Goal: Task Accomplishment & Management: Complete application form

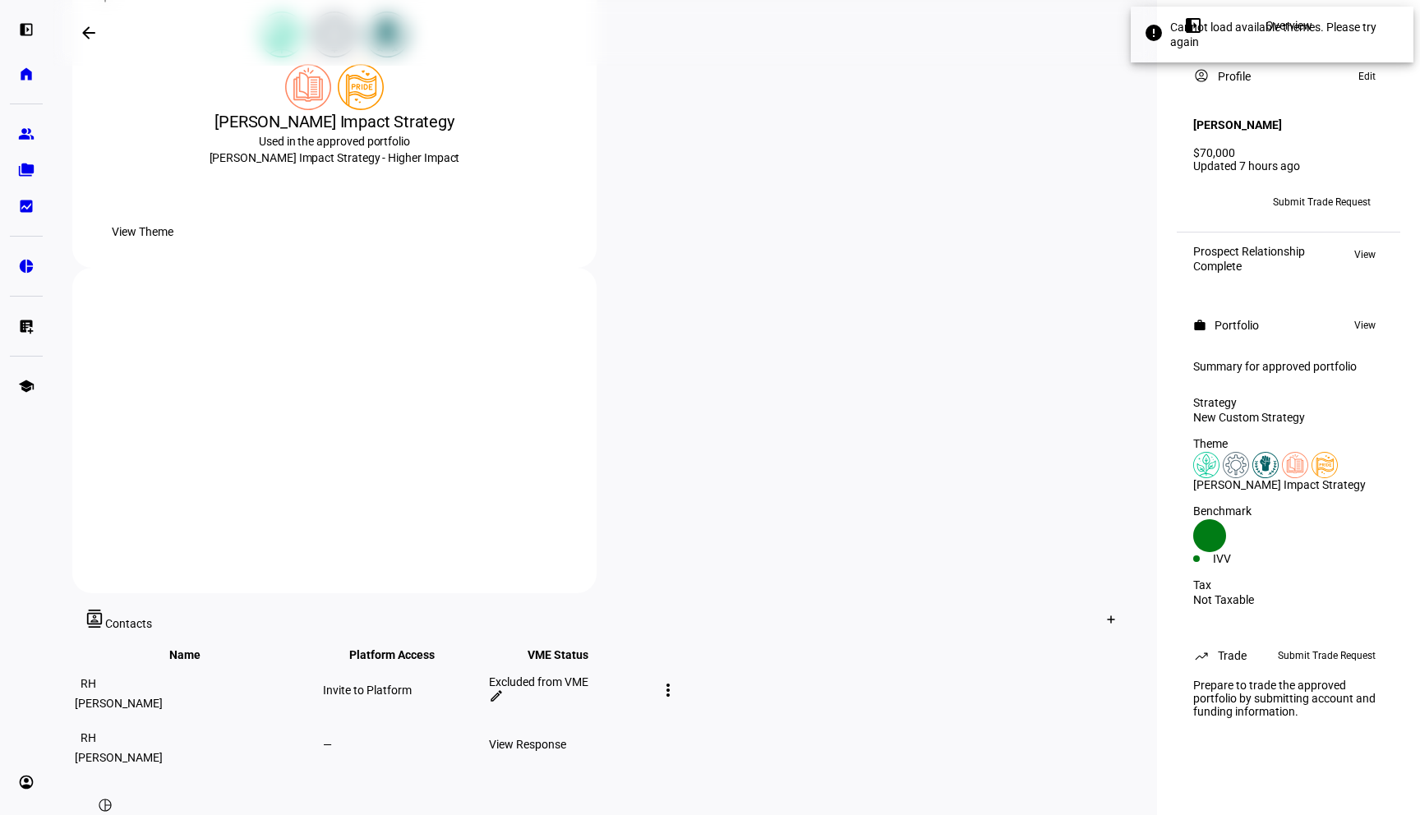
scroll to position [413, 0]
click at [1329, 189] on span "Submit Trade Request" at bounding box center [1322, 202] width 98 height 26
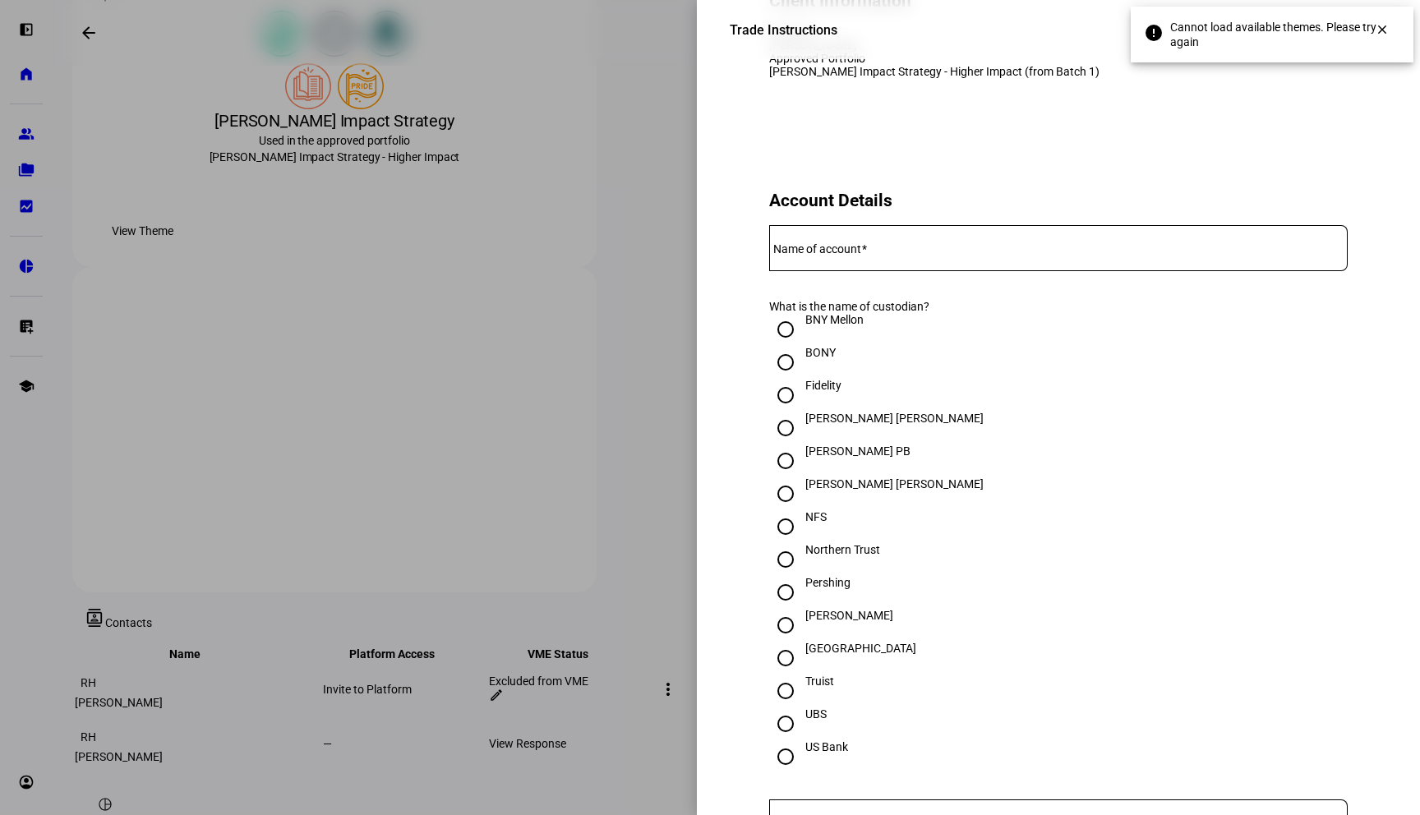
scroll to position [219, 0]
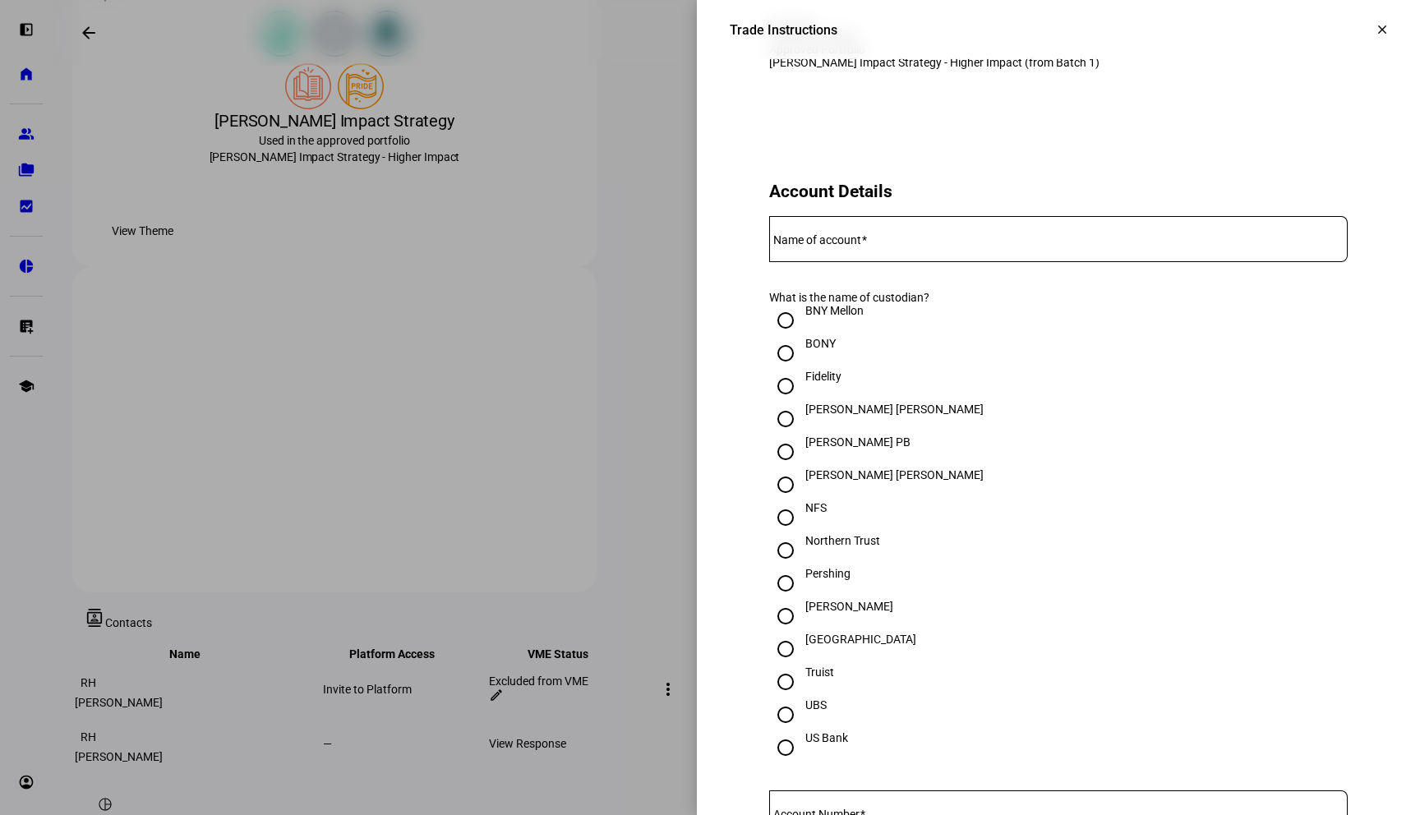
click at [784, 403] on input "Fidelity" at bounding box center [785, 386] width 33 height 33
radio input "true"
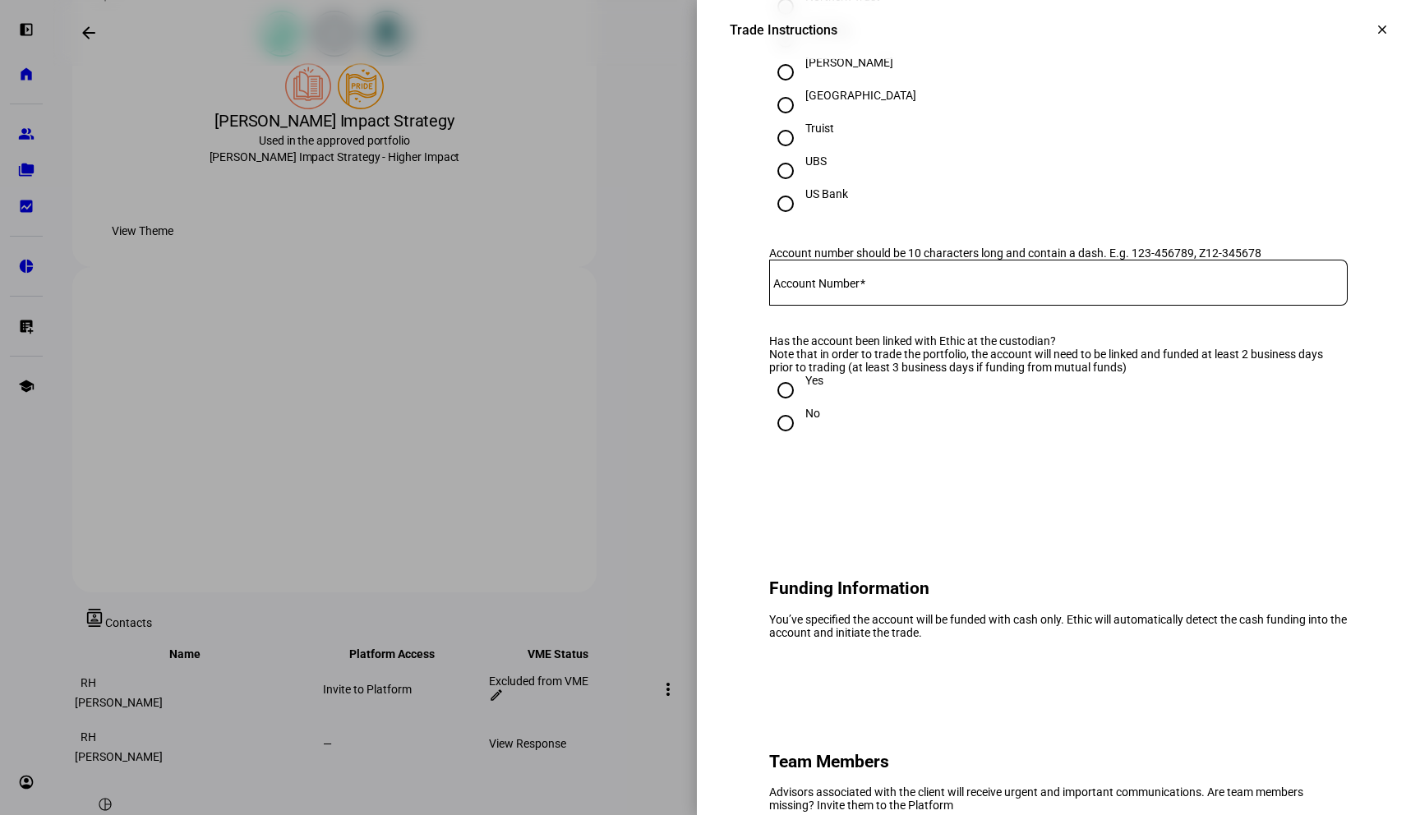
scroll to position [800, 0]
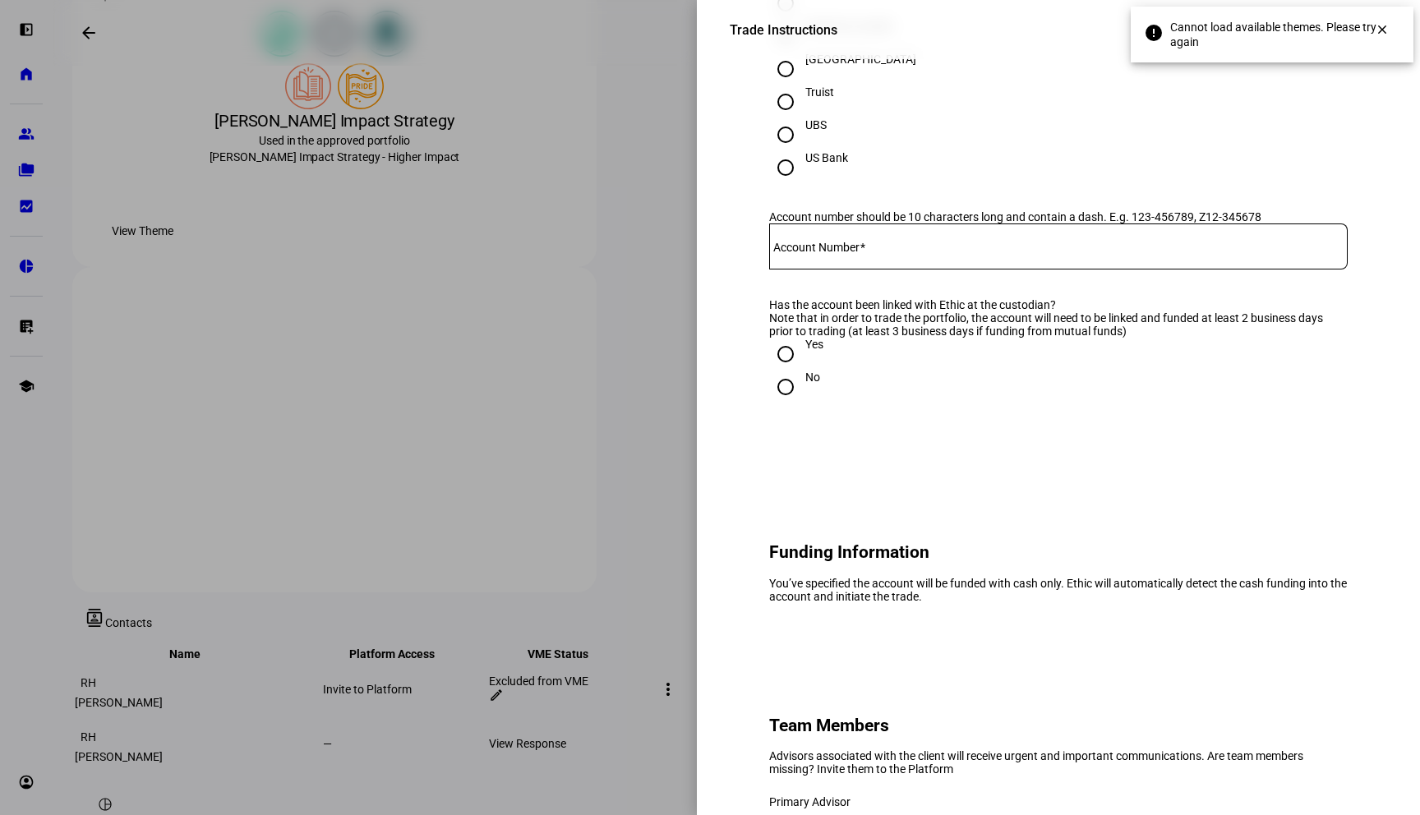
click at [799, 311] on div "Has the account been linked with Ethic at the custodian?" at bounding box center [1058, 304] width 579 height 13
click at [886, 469] on eth-form-card "Account Details Name of account What is the name of custodian? BNY Mellon BONY …" at bounding box center [1058, 8] width 657 height 921
click at [1358, 76] on eth-form-card "Account Details Name of account What is the name of custodian? BNY Mellon BONY …" at bounding box center [1058, 8] width 657 height 921
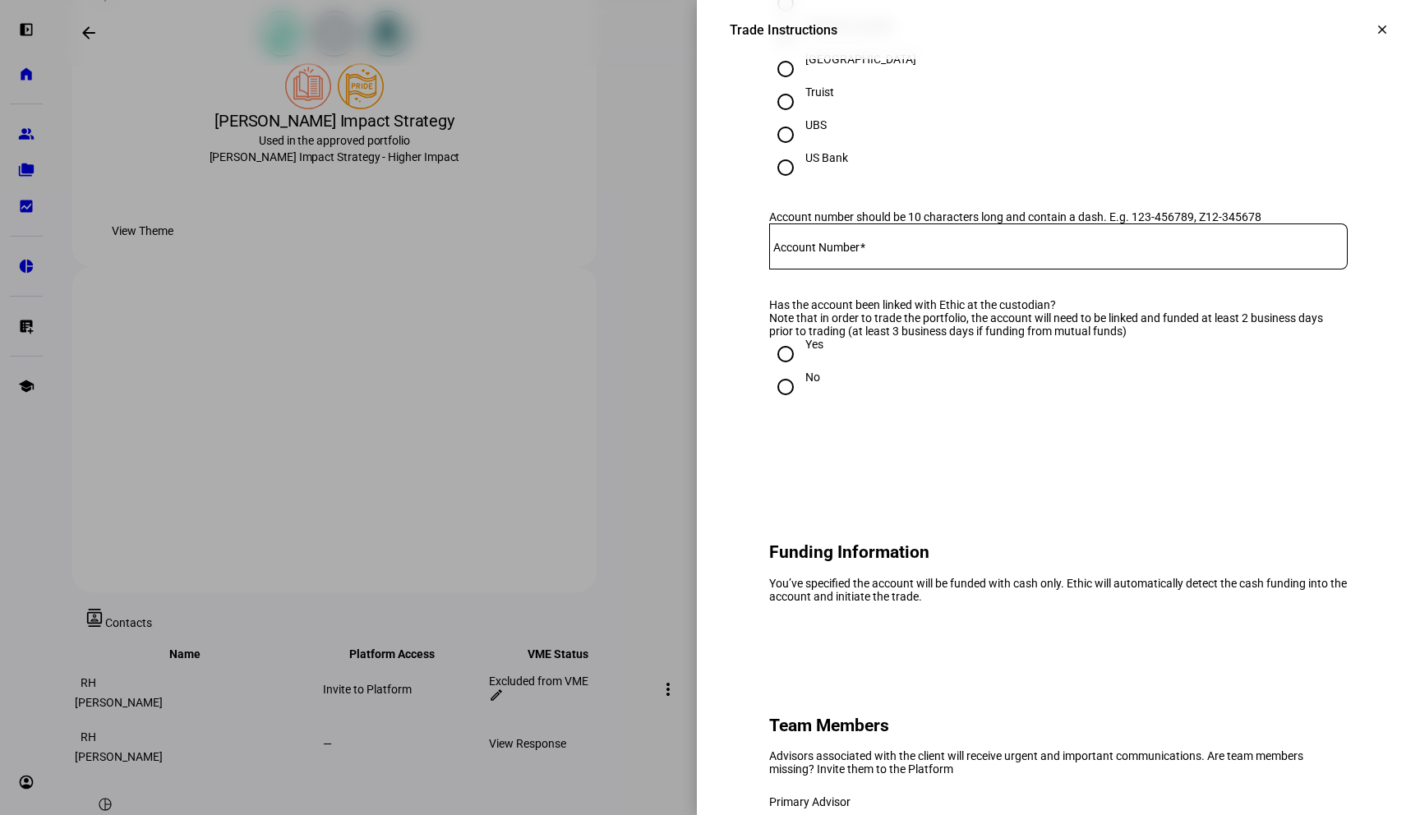
drag, startPoint x: 1161, startPoint y: 173, endPoint x: 1063, endPoint y: 310, distance: 167.9
click at [609, 144] on div at bounding box center [710, 407] width 1420 height 815
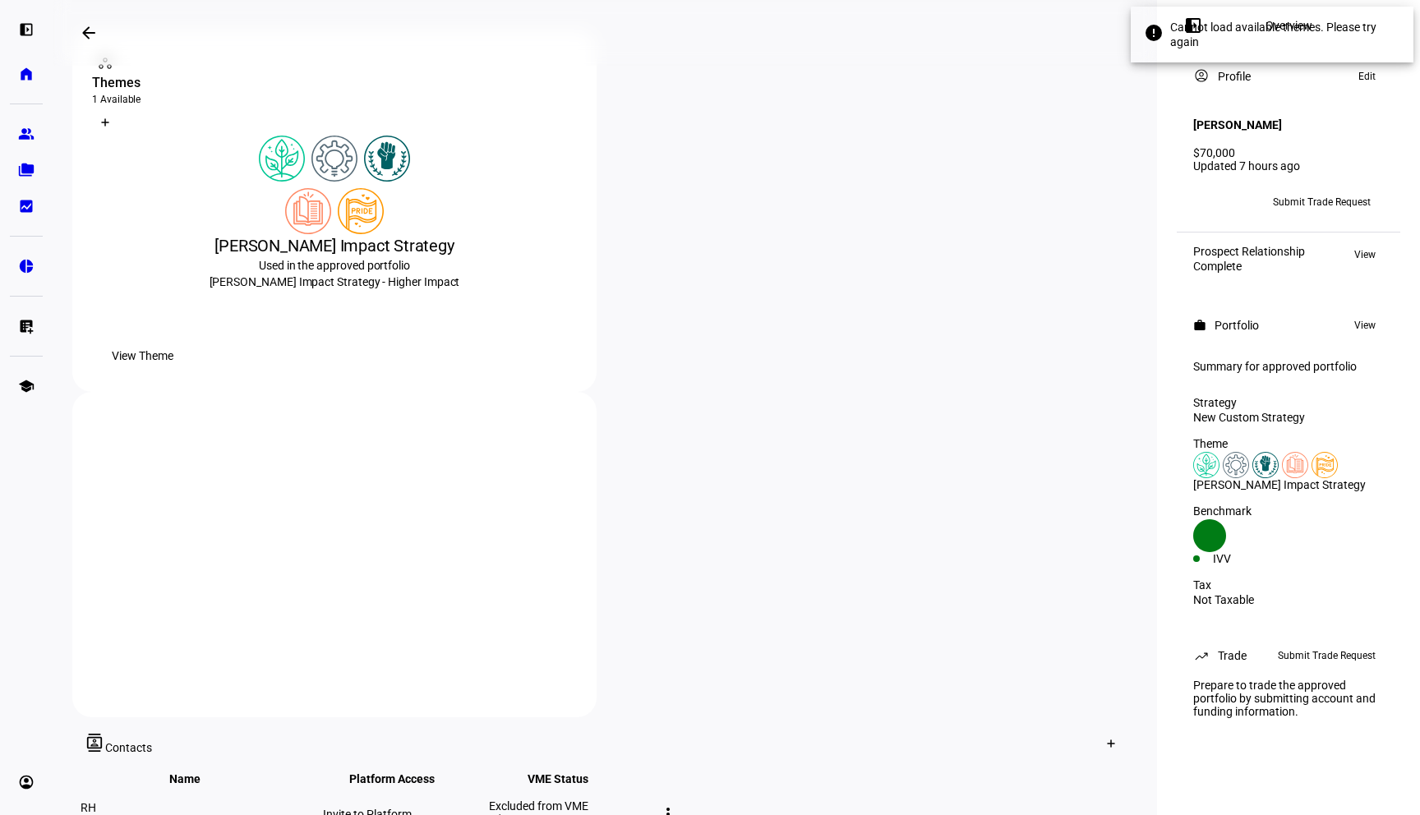
scroll to position [0, 0]
